Goal: Task Accomplishment & Management: Manage account settings

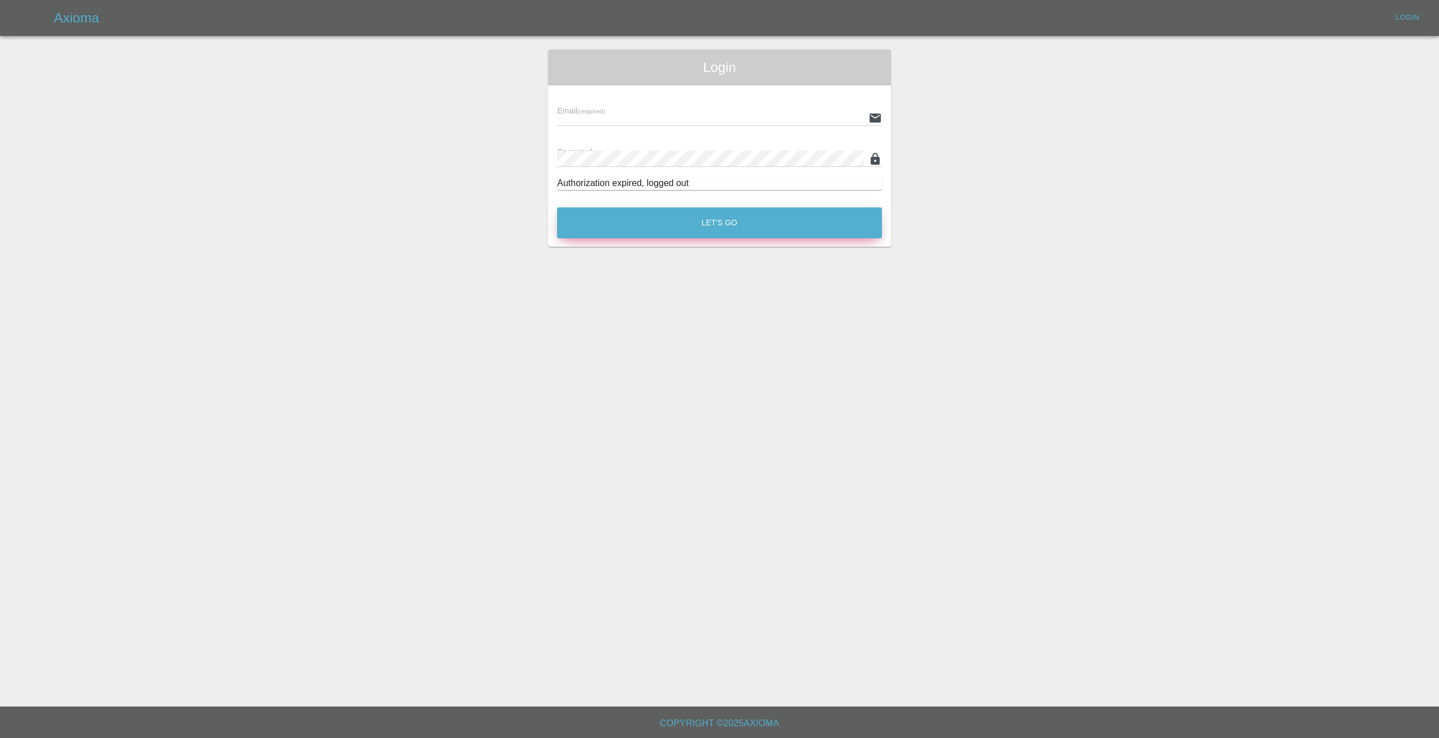
type input "[EMAIL_ADDRESS][DOMAIN_NAME]"
click at [728, 228] on button "Let's Go" at bounding box center [719, 222] width 325 height 31
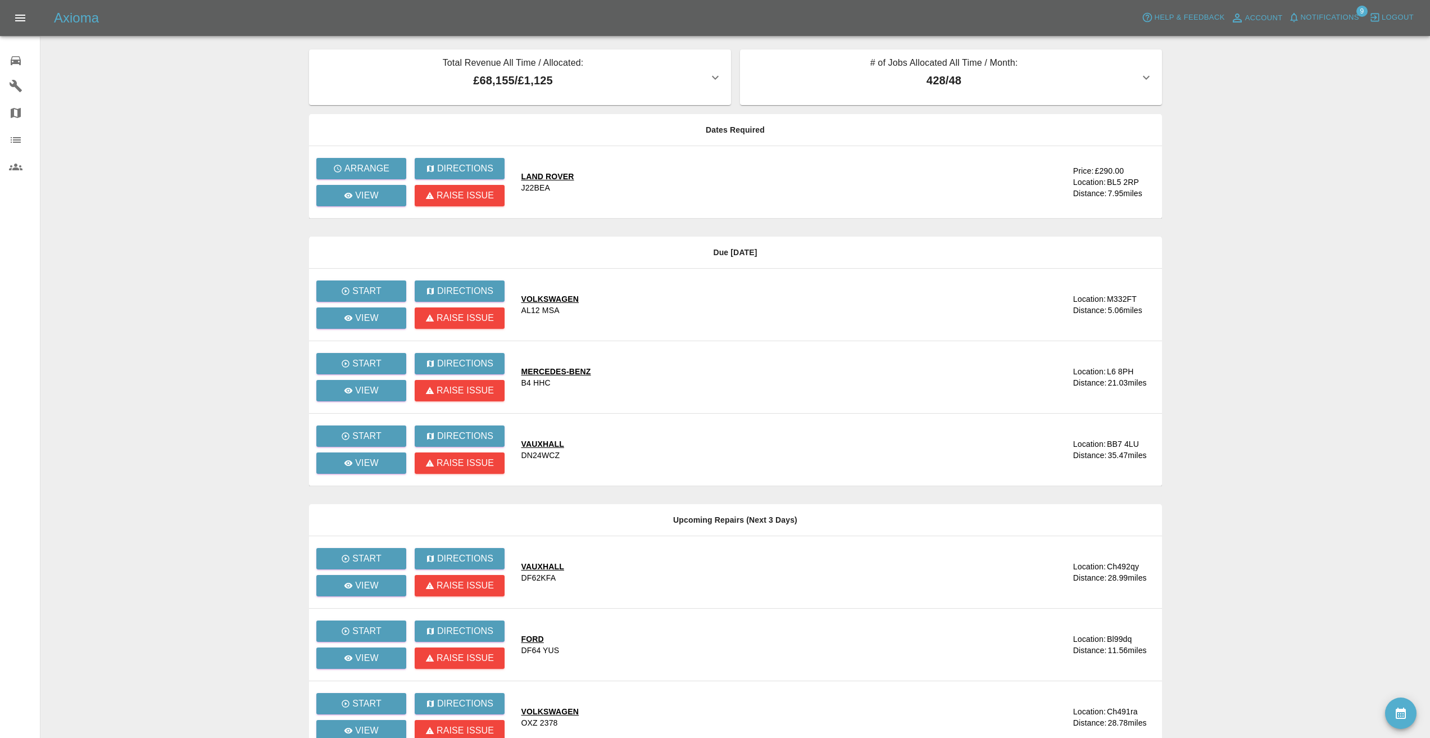
click at [1317, 7] on div "Axioma Help & Feedback Account Notifications 9 Logout" at bounding box center [715, 18] width 1430 height 36
click at [1329, 13] on span "Notifications" at bounding box center [1330, 17] width 58 height 13
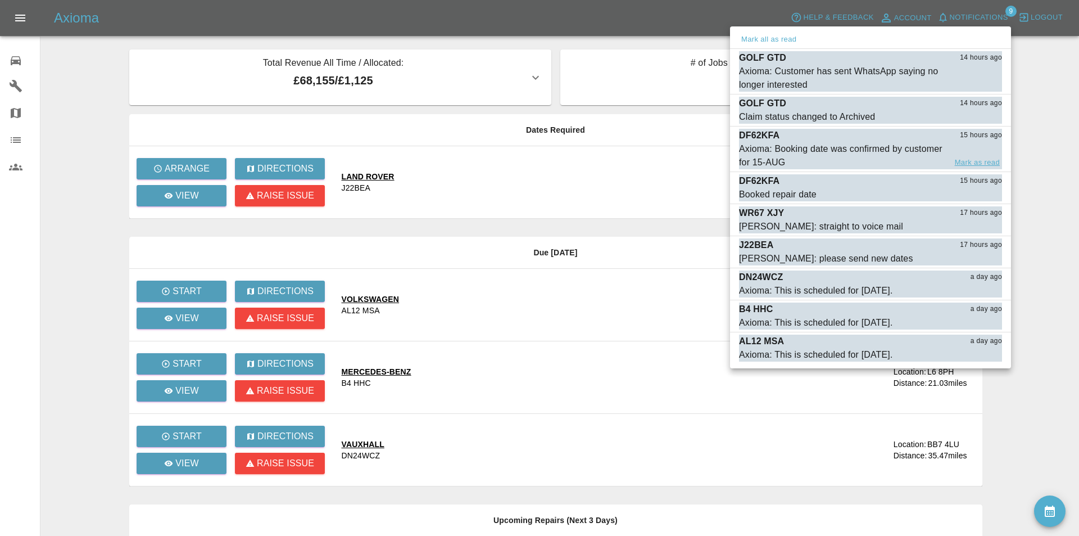
click at [963, 157] on button "Mark as read" at bounding box center [977, 162] width 49 height 13
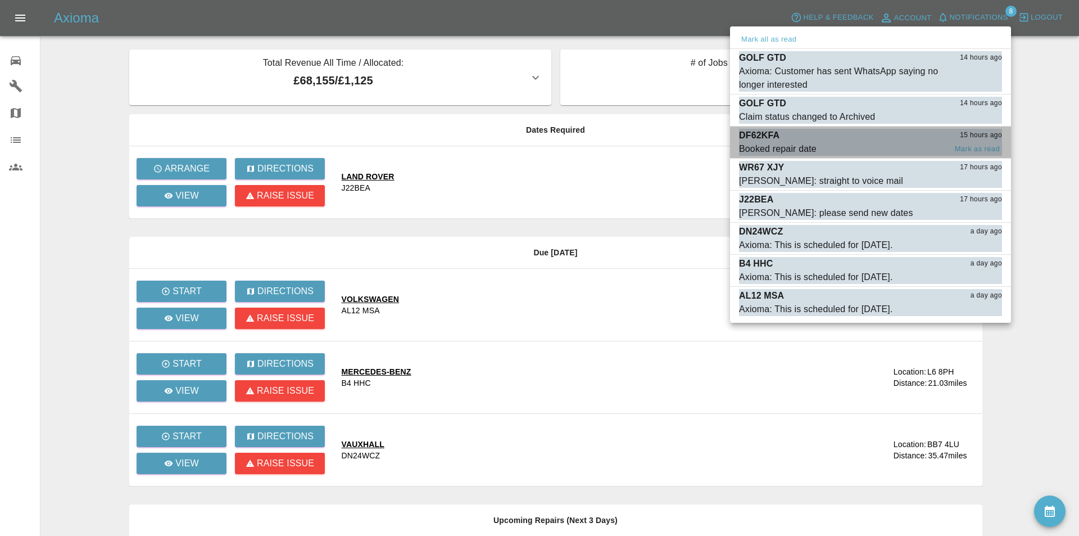
click at [958, 141] on div "DF62KFA 15 hours ago" at bounding box center [870, 135] width 263 height 13
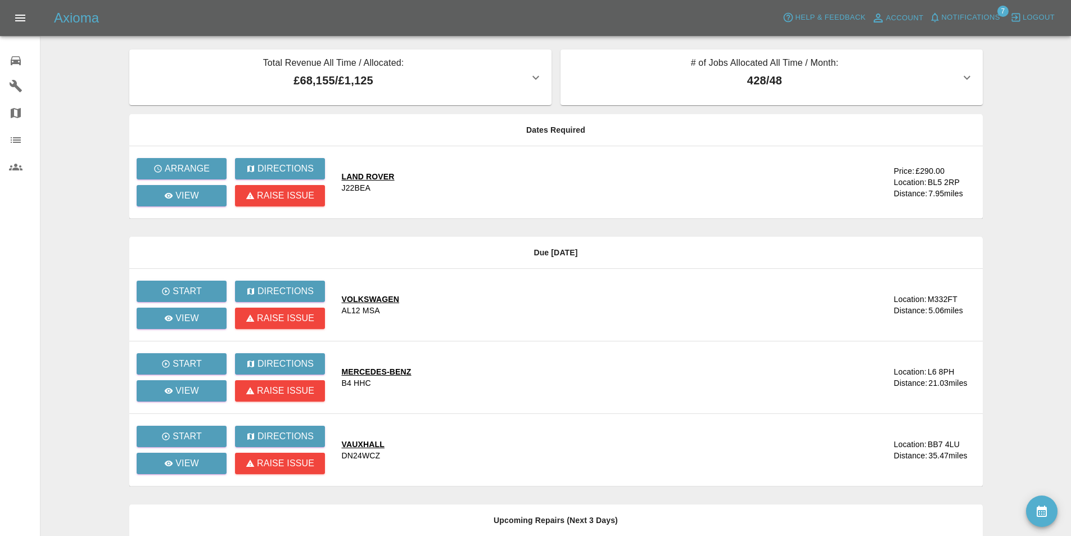
click at [973, 21] on span "Notifications" at bounding box center [970, 17] width 58 height 13
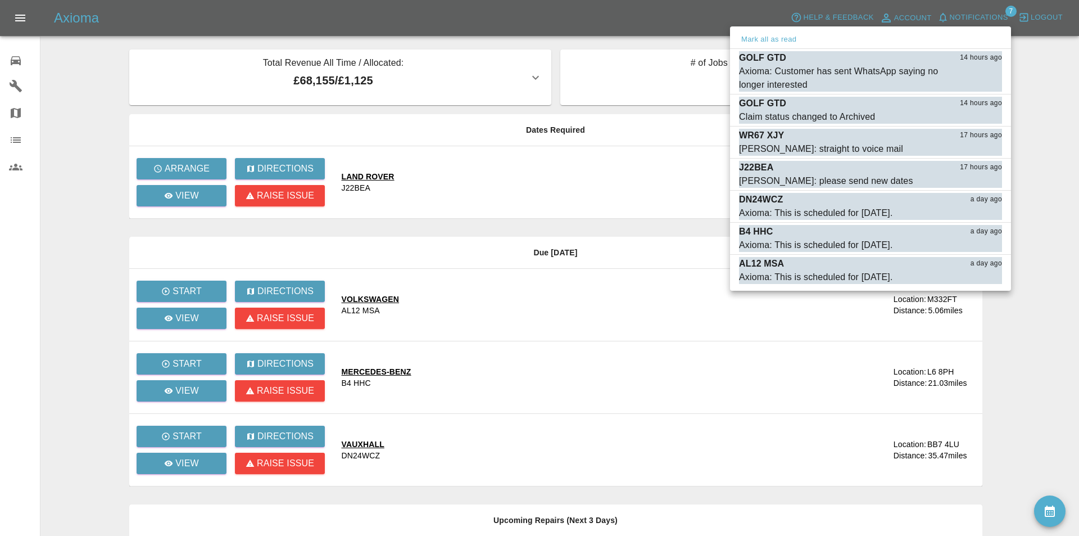
click at [98, 69] on div at bounding box center [539, 268] width 1079 height 536
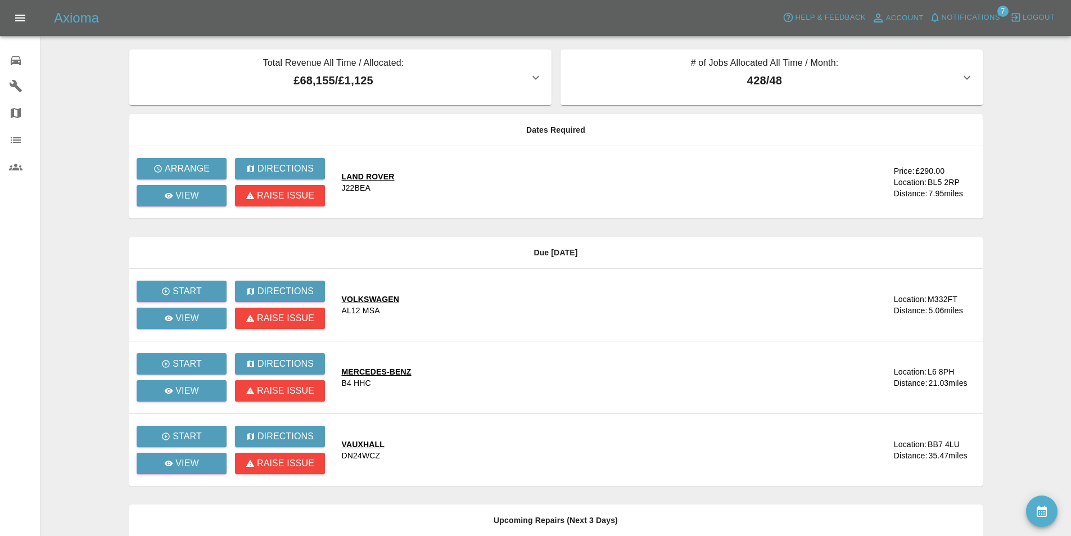
click at [85, 66] on main "Total Revenue All Time / Allocated: £68,155 / £1,125 Sprayway Smart Repairs NW …" at bounding box center [535, 440] width 1071 height 881
click at [953, 14] on span "Notifications" at bounding box center [970, 17] width 58 height 13
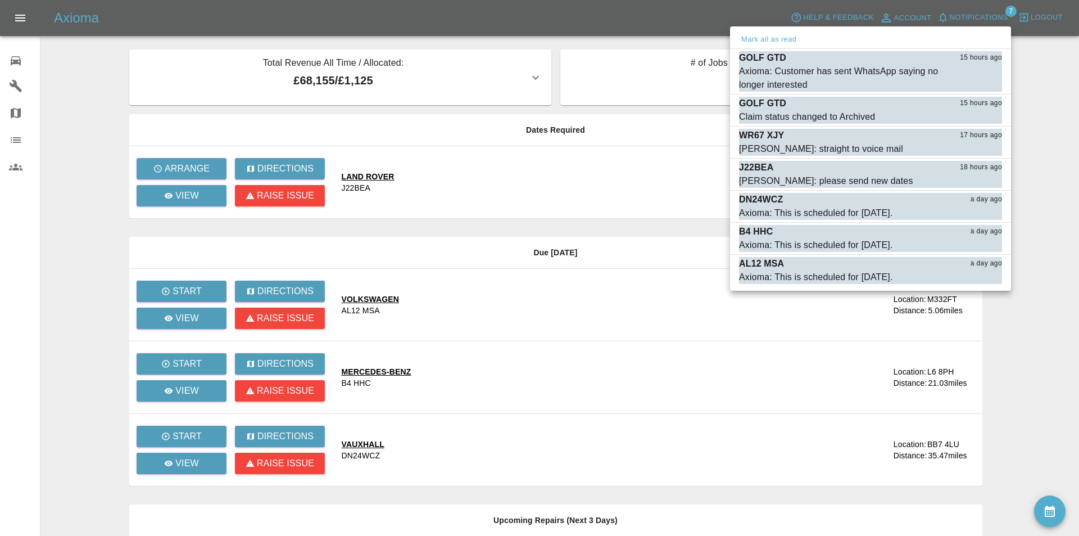
click at [580, 10] on div at bounding box center [539, 268] width 1079 height 536
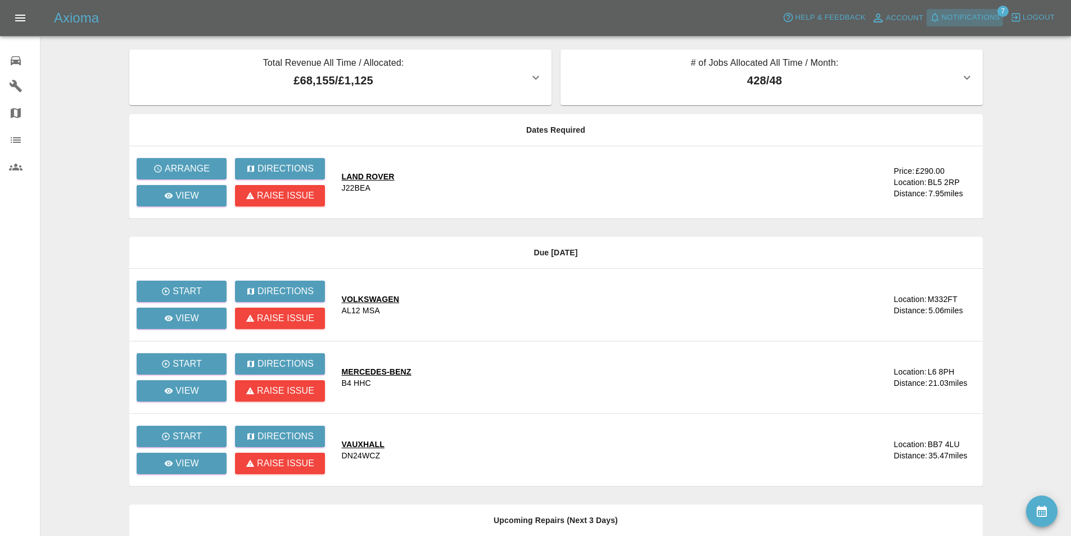
click at [964, 12] on span "Notifications" at bounding box center [970, 17] width 58 height 13
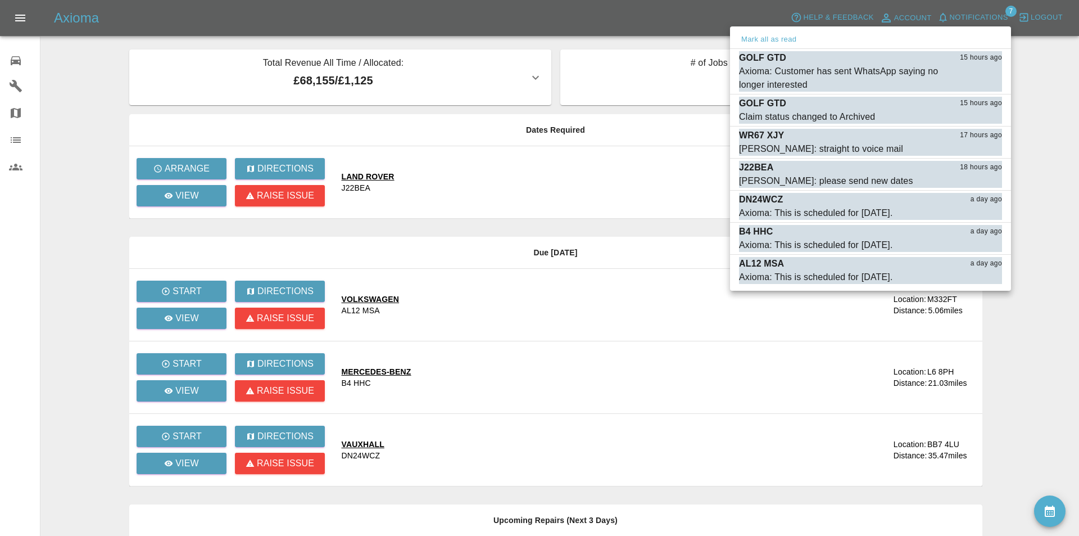
click at [584, 12] on div at bounding box center [539, 268] width 1079 height 536
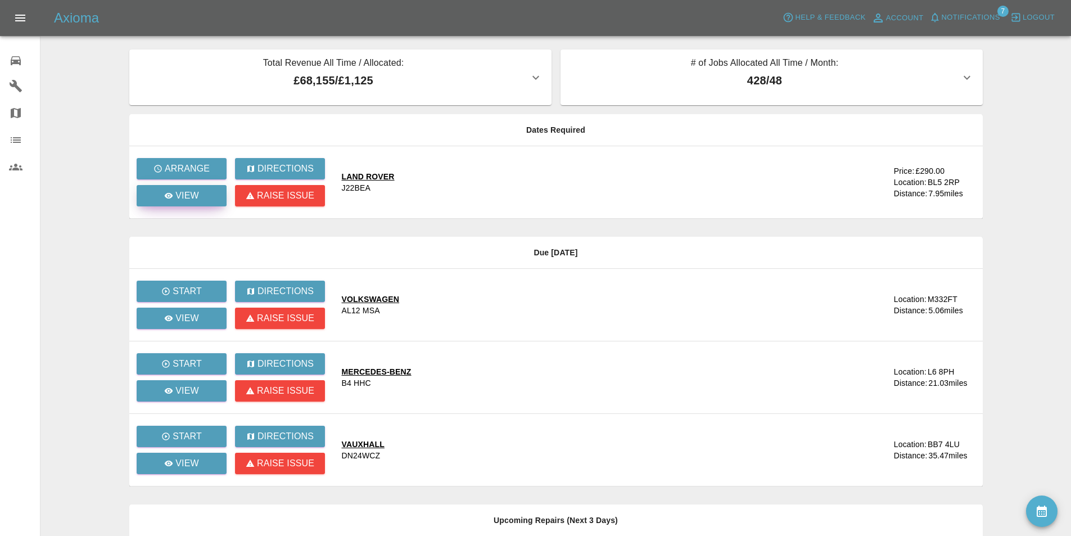
click at [178, 196] on p "View" at bounding box center [187, 195] width 24 height 13
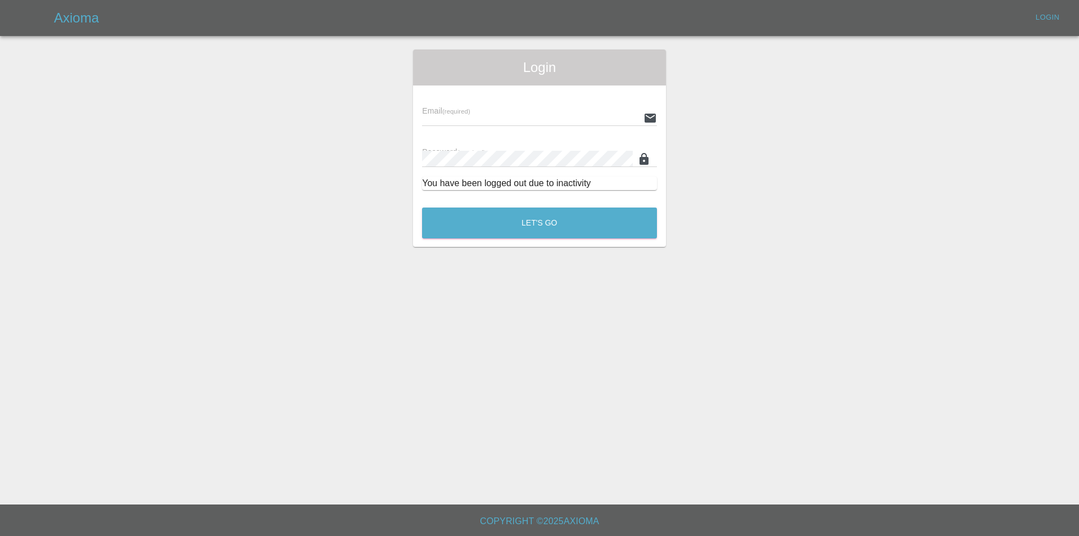
type input "[EMAIL_ADDRESS][DOMAIN_NAME]"
click at [489, 232] on button "Let's Go" at bounding box center [539, 222] width 235 height 31
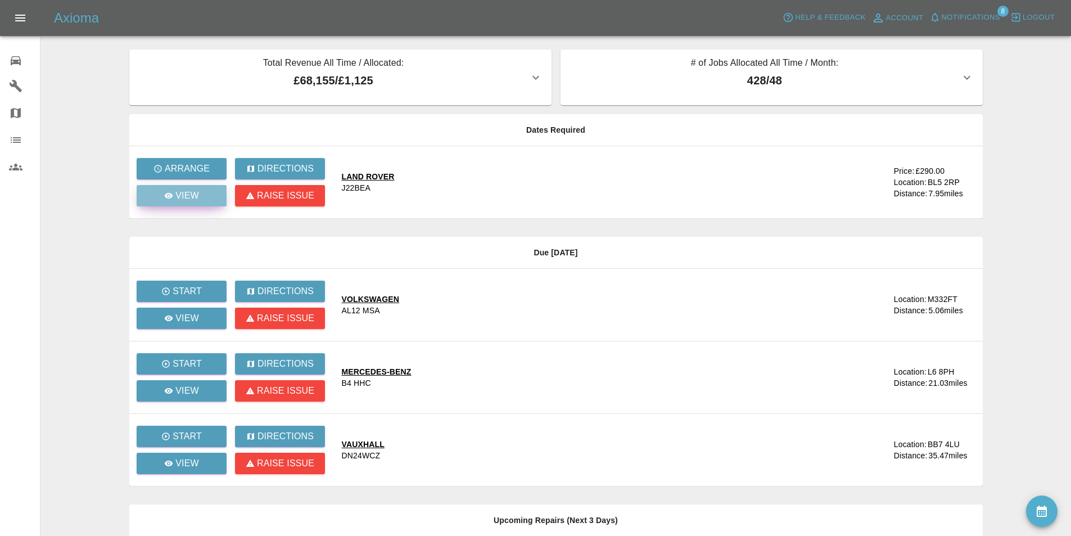
click at [173, 200] on div "View" at bounding box center [181, 195] width 35 height 13
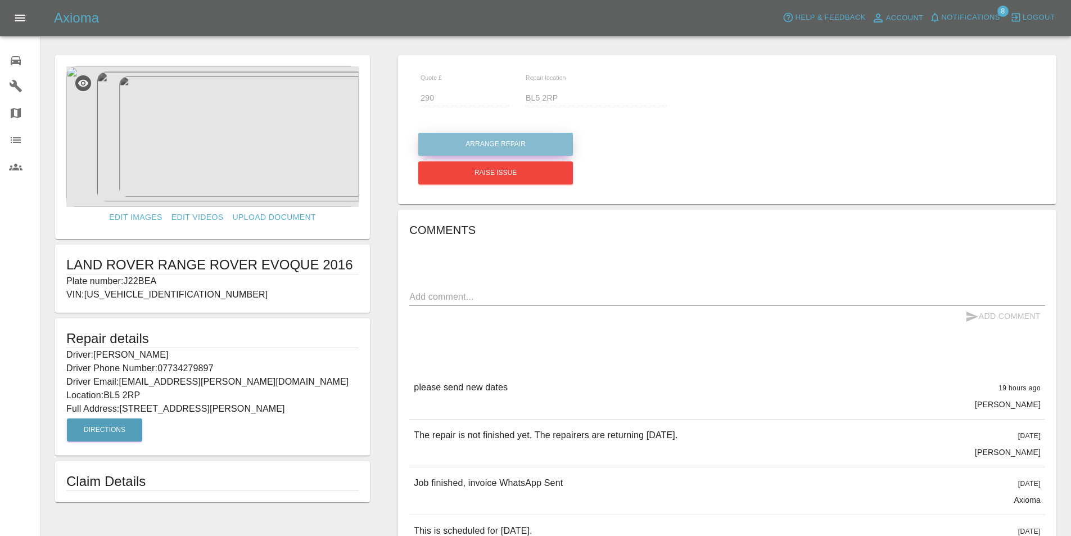
click at [505, 135] on button "Arrange Repair" at bounding box center [495, 144] width 155 height 23
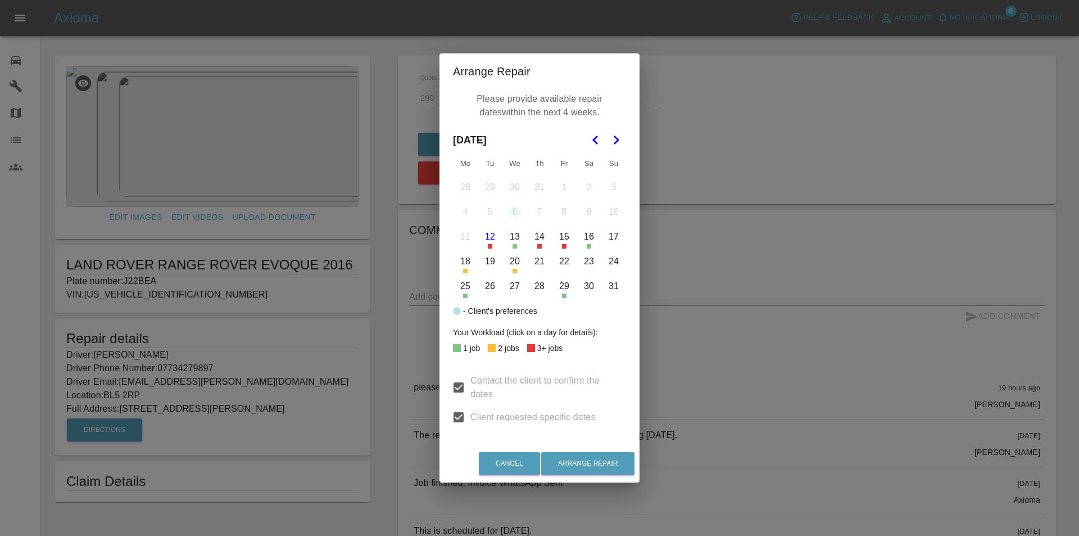
click at [538, 261] on button "21" at bounding box center [540, 262] width 24 height 24
click at [577, 457] on button "Arrange Repair" at bounding box center [587, 463] width 93 height 23
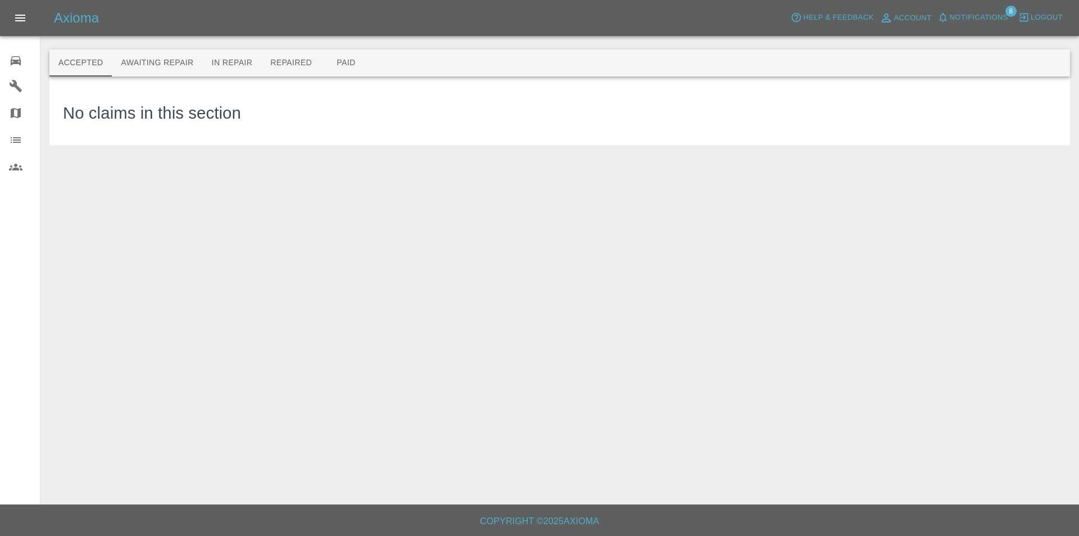
click at [6, 65] on link "0 Repair home" at bounding box center [20, 59] width 40 height 27
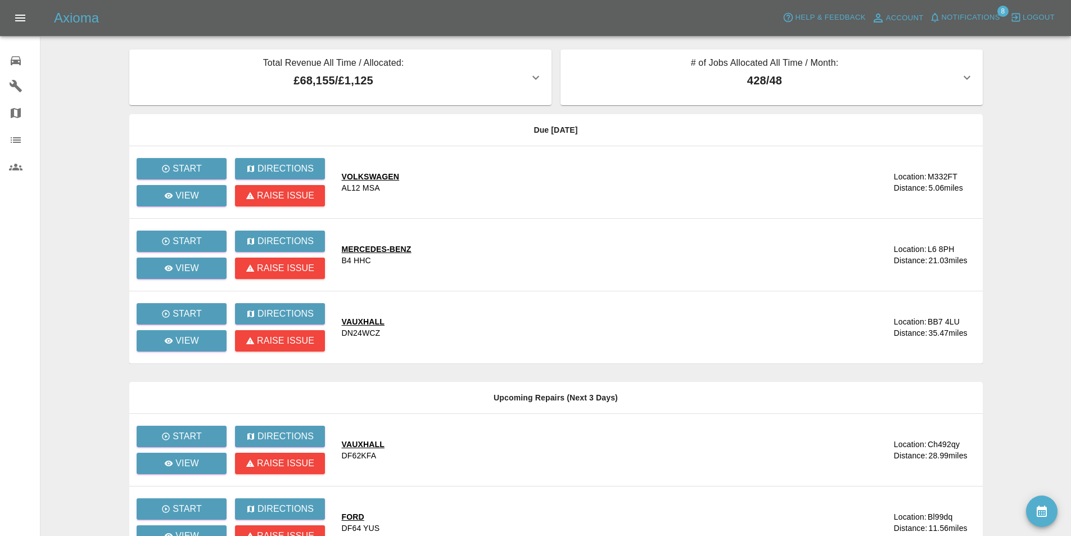
click at [121, 61] on main "Total Revenue All Time / Allocated: £68,155 / £1,125 Sprayway Smart Repairs NW …" at bounding box center [535, 379] width 1071 height 758
click at [951, 9] on button "Notifications" at bounding box center [964, 17] width 76 height 17
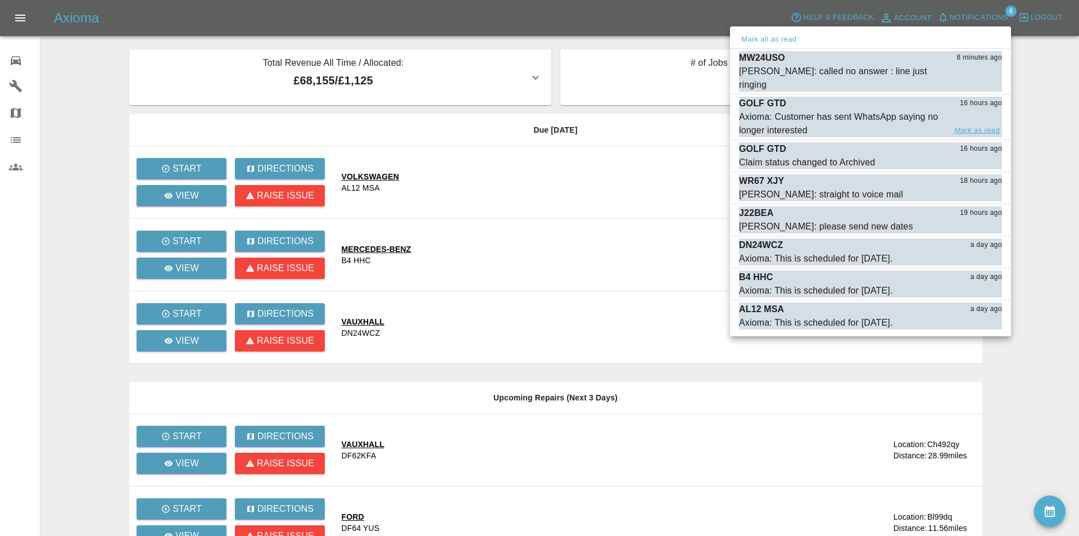
click at [972, 124] on button "Mark as read" at bounding box center [977, 130] width 49 height 13
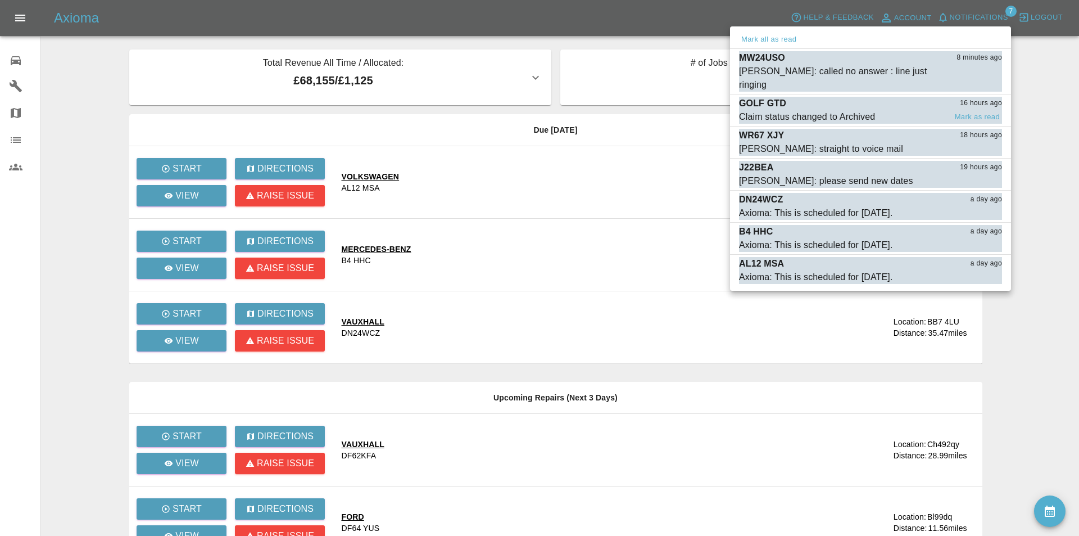
click at [968, 97] on div "GOLF GTD 16 hours ago" at bounding box center [870, 103] width 263 height 13
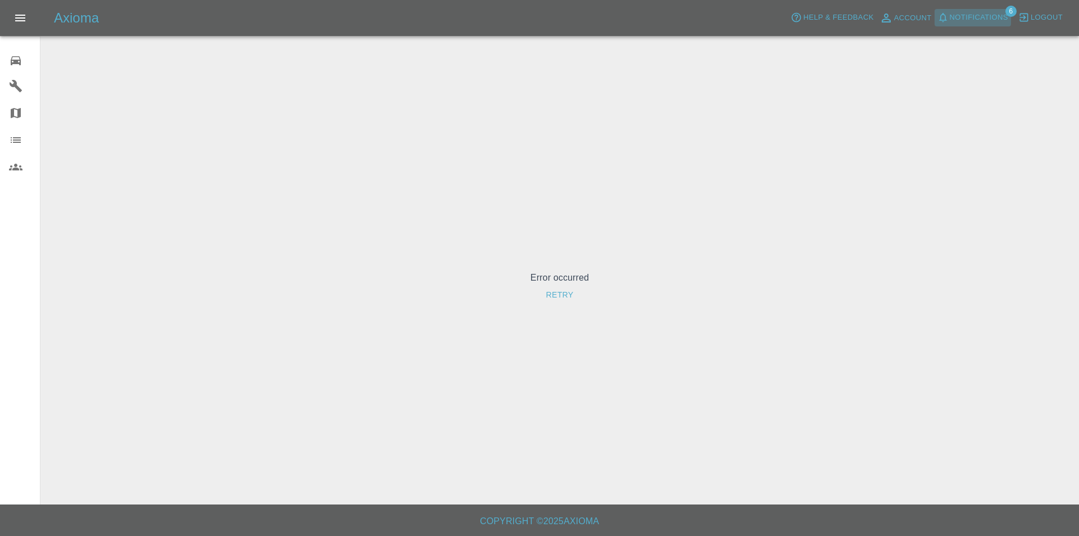
click at [969, 15] on span "Notifications" at bounding box center [979, 17] width 58 height 13
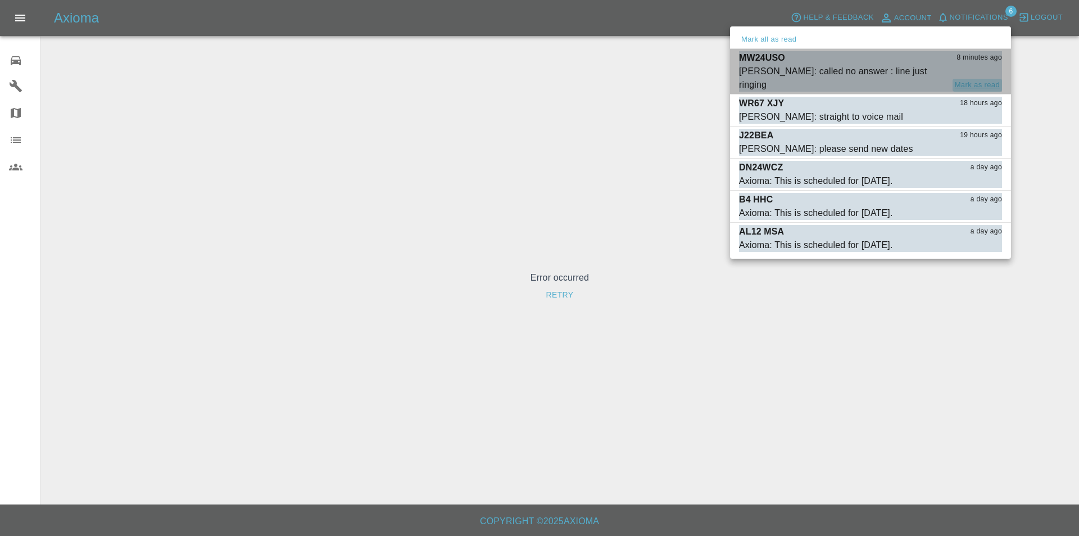
click at [974, 79] on button "Mark as read" at bounding box center [977, 85] width 49 height 13
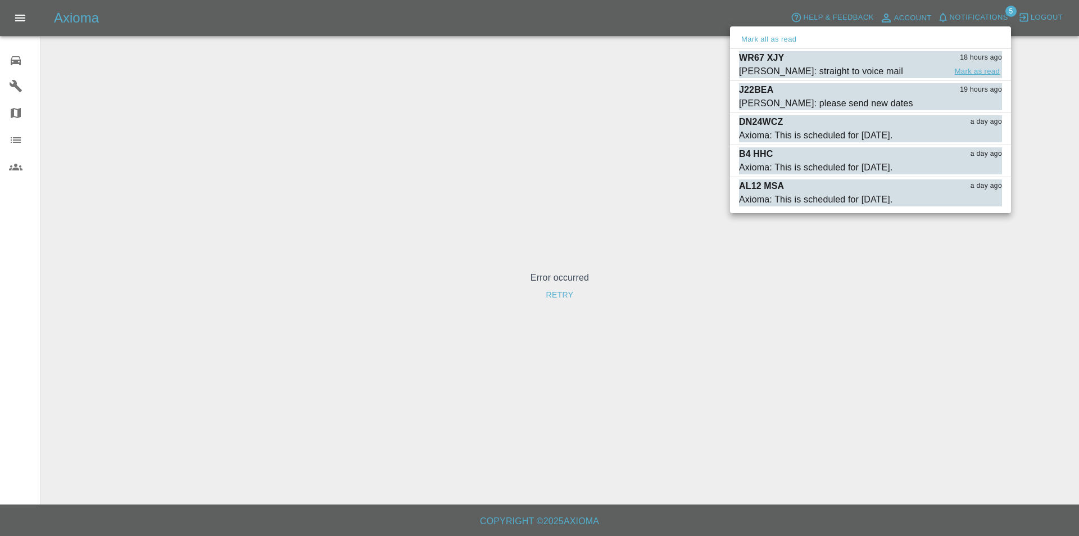
click at [973, 65] on button "Mark as read" at bounding box center [977, 71] width 49 height 13
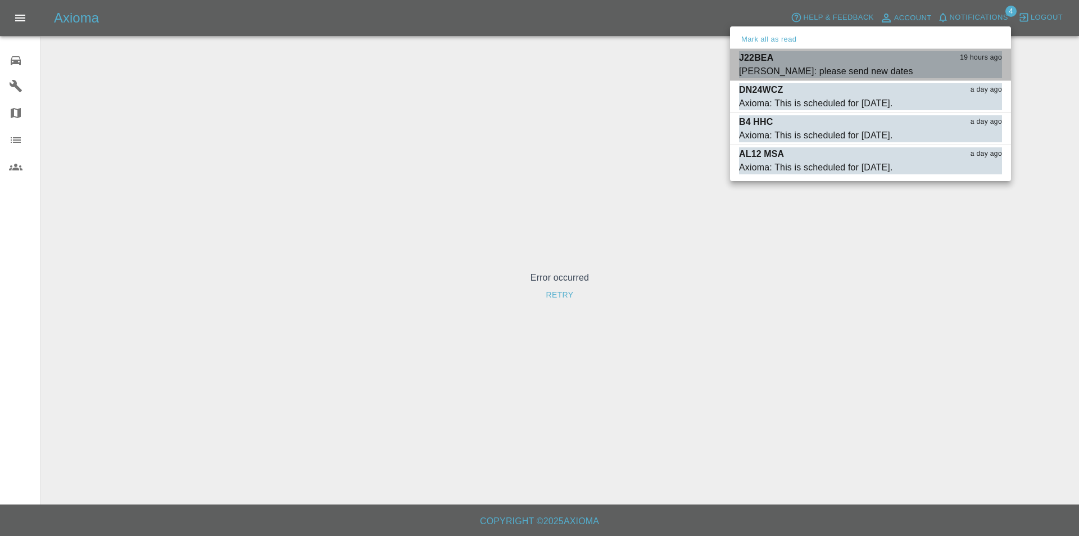
click at [973, 65] on button "Mark as read" at bounding box center [977, 71] width 49 height 13
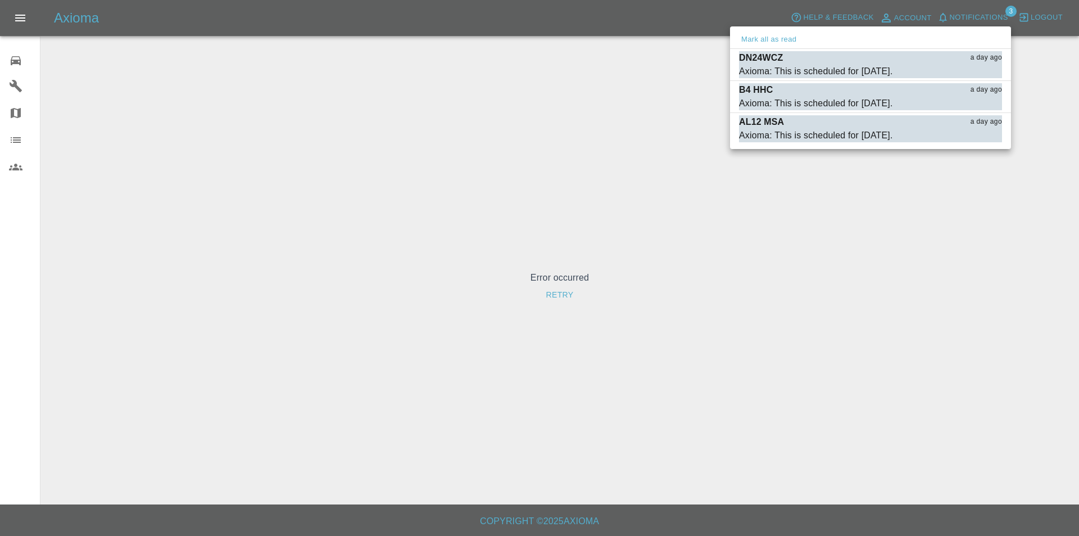
click at [409, 81] on div at bounding box center [539, 268] width 1079 height 536
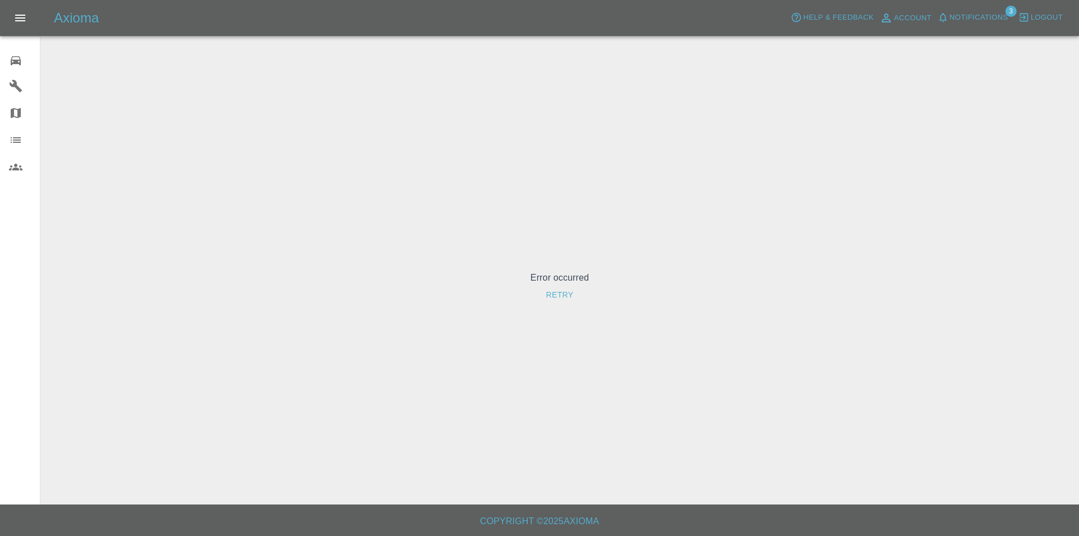
click at [9, 58] on link "0 Repair home" at bounding box center [20, 59] width 40 height 27
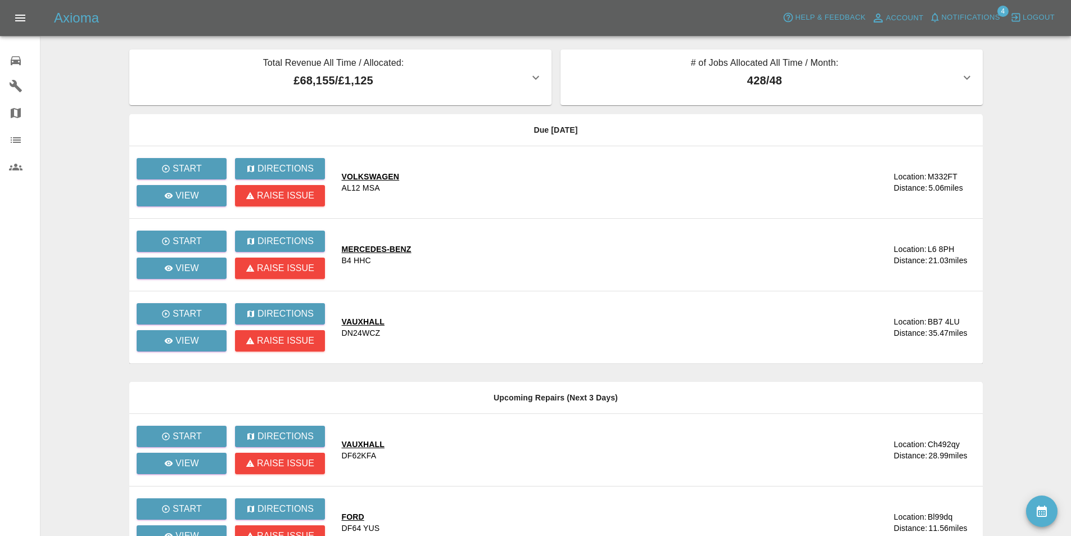
click at [960, 15] on span "Notifications" at bounding box center [970, 17] width 58 height 13
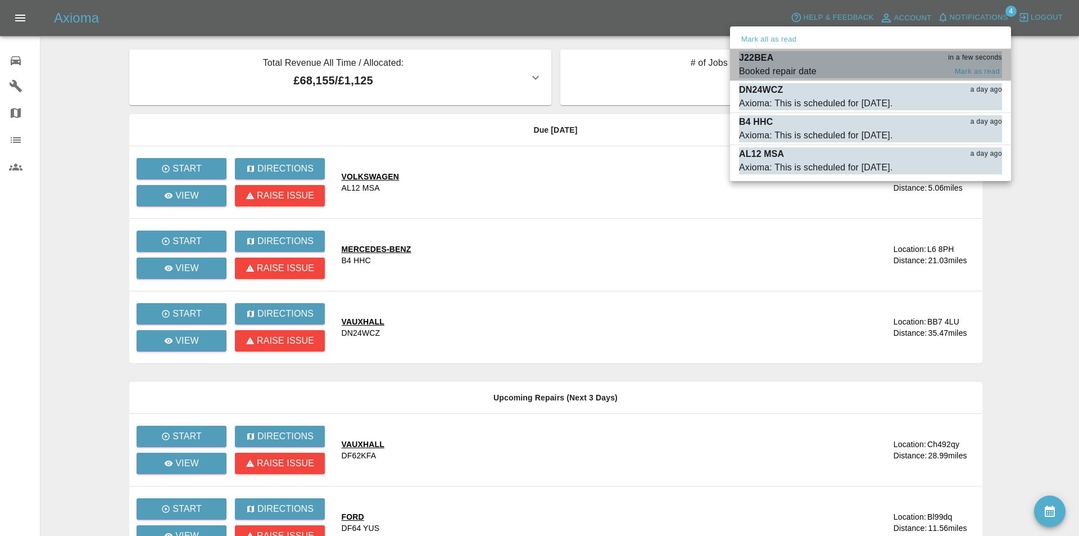
click at [891, 60] on div "J22BEA in a few seconds" at bounding box center [870, 57] width 263 height 13
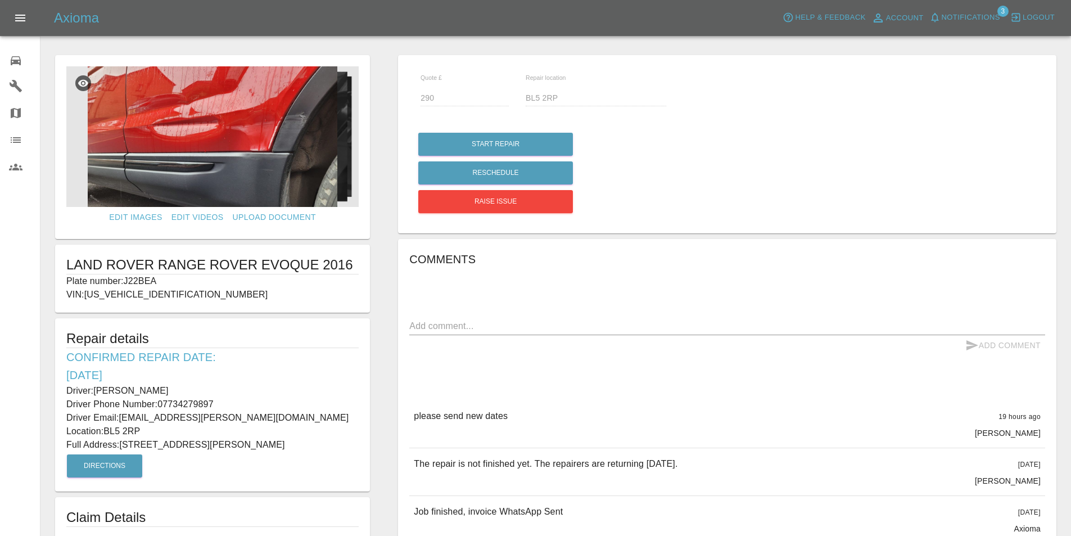
click at [21, 57] on icon at bounding box center [15, 60] width 13 height 13
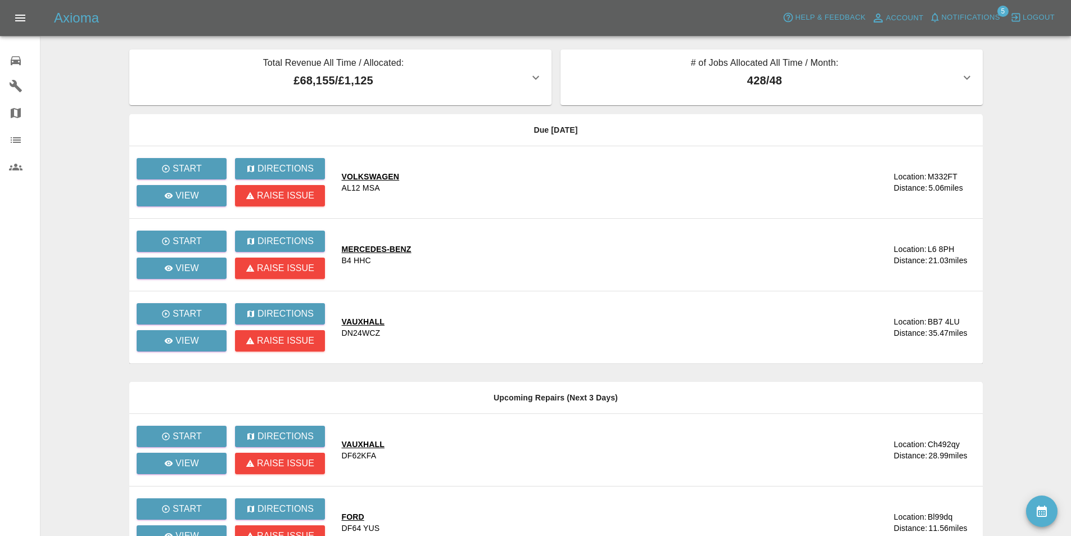
click at [965, 9] on button "Notifications" at bounding box center [964, 17] width 76 height 17
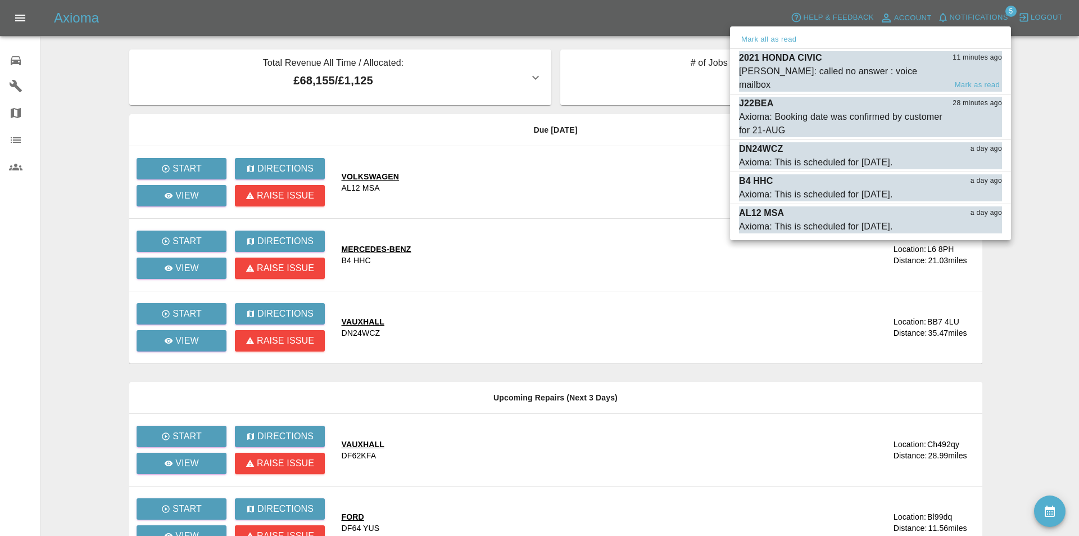
click at [965, 65] on div "[PERSON_NAME]: called no answer : voice mailbox [PERSON_NAME] as read" at bounding box center [870, 78] width 263 height 27
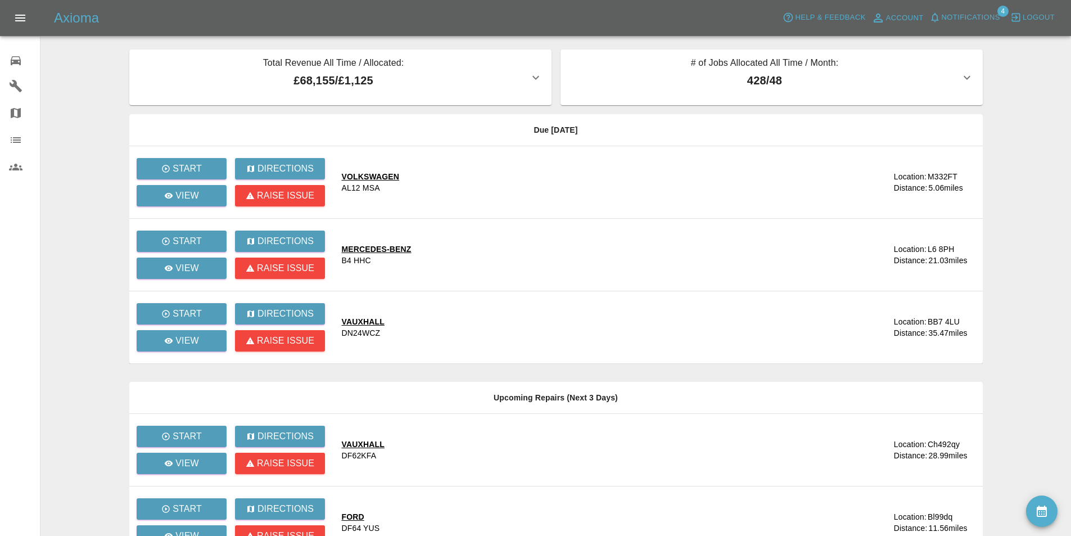
click at [963, 11] on span "Notifications" at bounding box center [970, 17] width 58 height 13
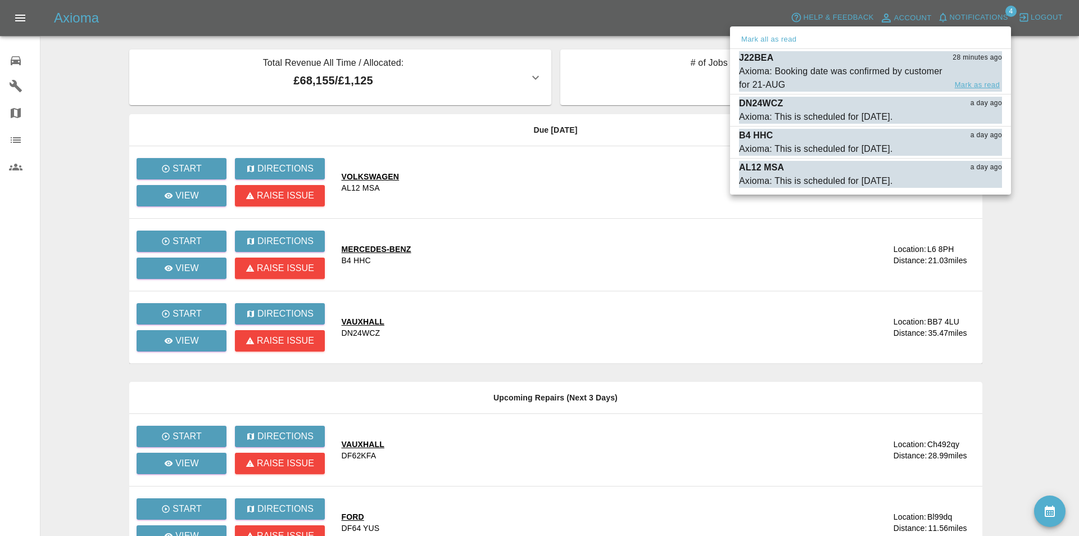
click at [973, 81] on button "Mark as read" at bounding box center [977, 85] width 49 height 13
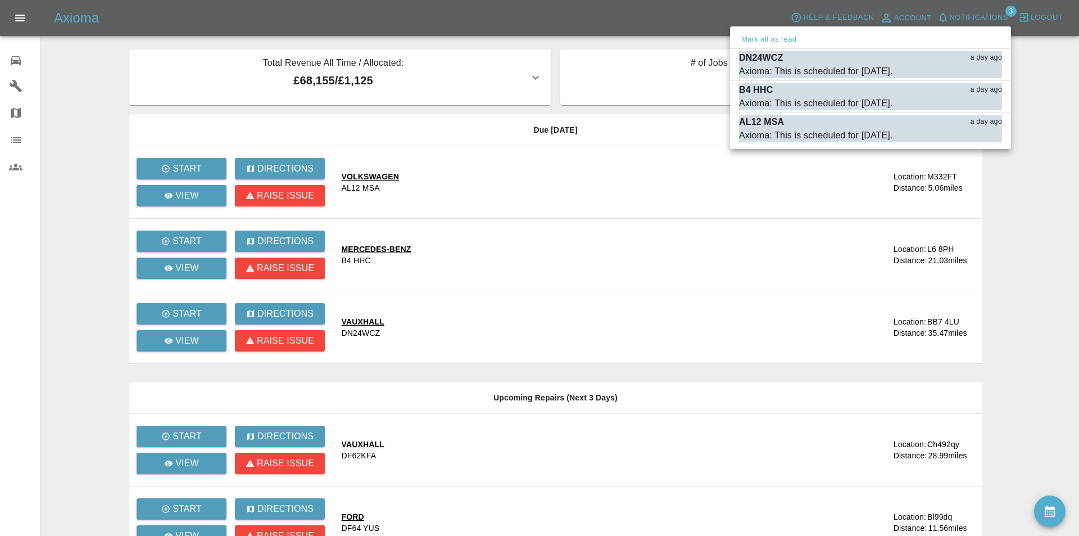
click at [396, 16] on div at bounding box center [539, 268] width 1079 height 536
